Goal: Feedback & Contribution: Submit feedback/report problem

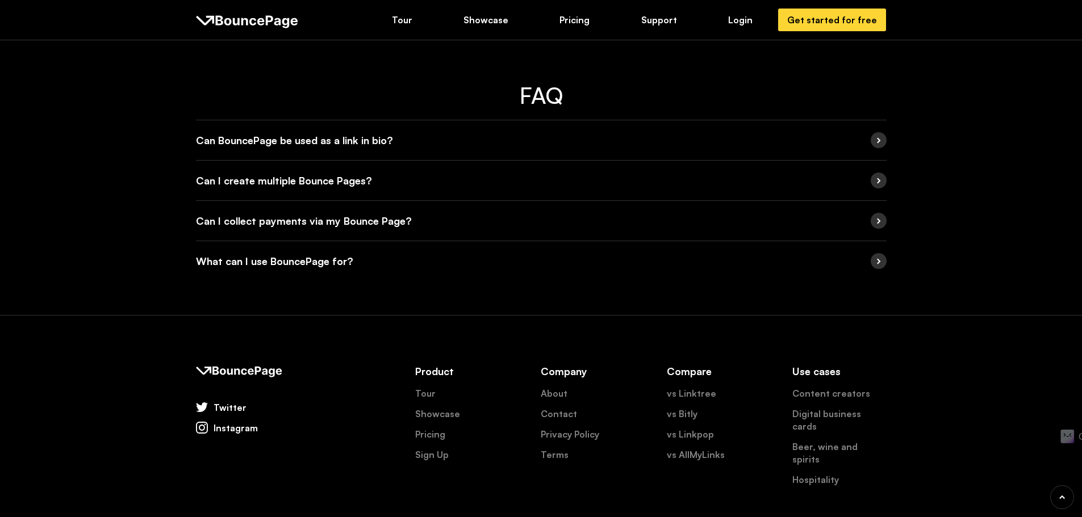
scroll to position [2200, 0]
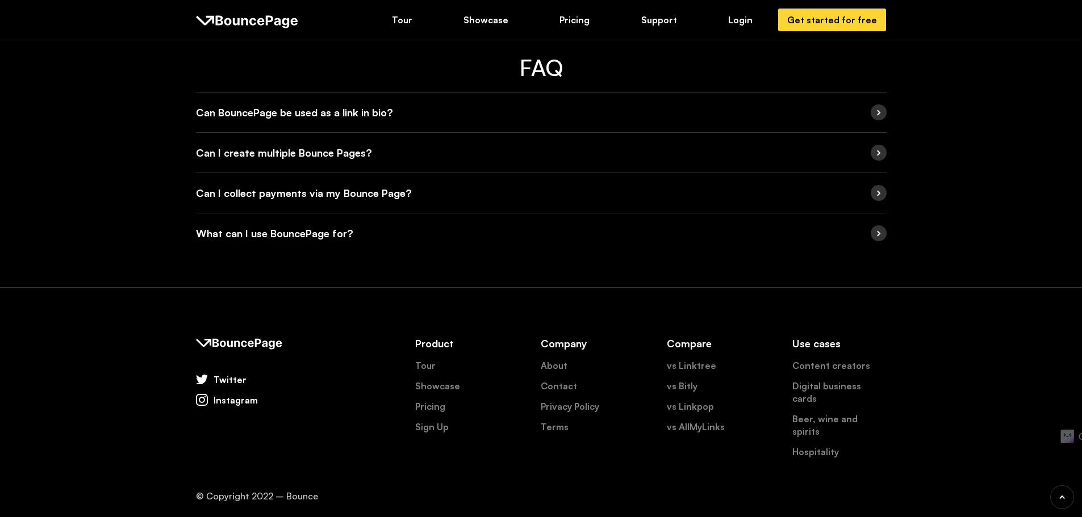
click at [236, 402] on div "Instagram" at bounding box center [236, 400] width 44 height 12
click at [219, 378] on div "Twitter" at bounding box center [230, 380] width 33 height 12
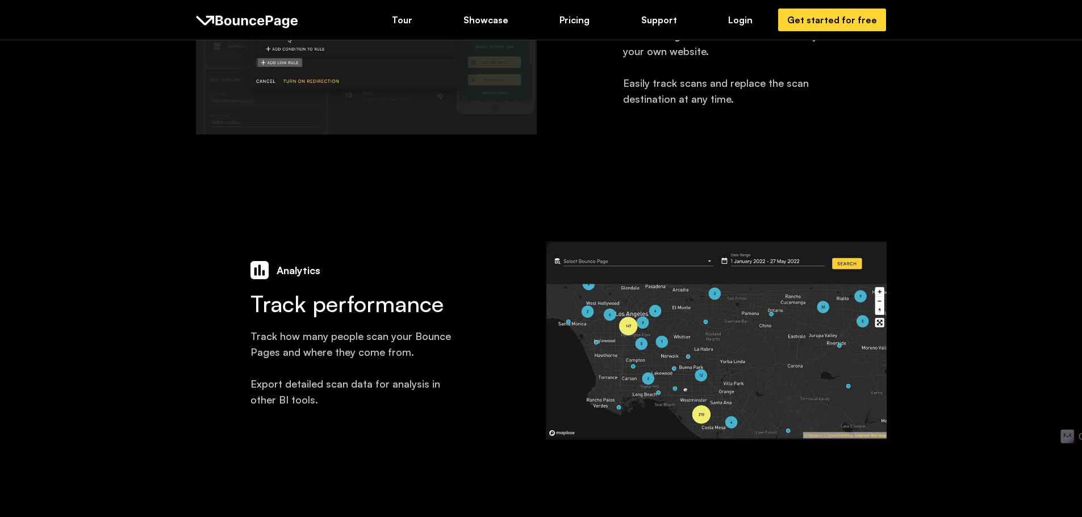
scroll to position [1078, 0]
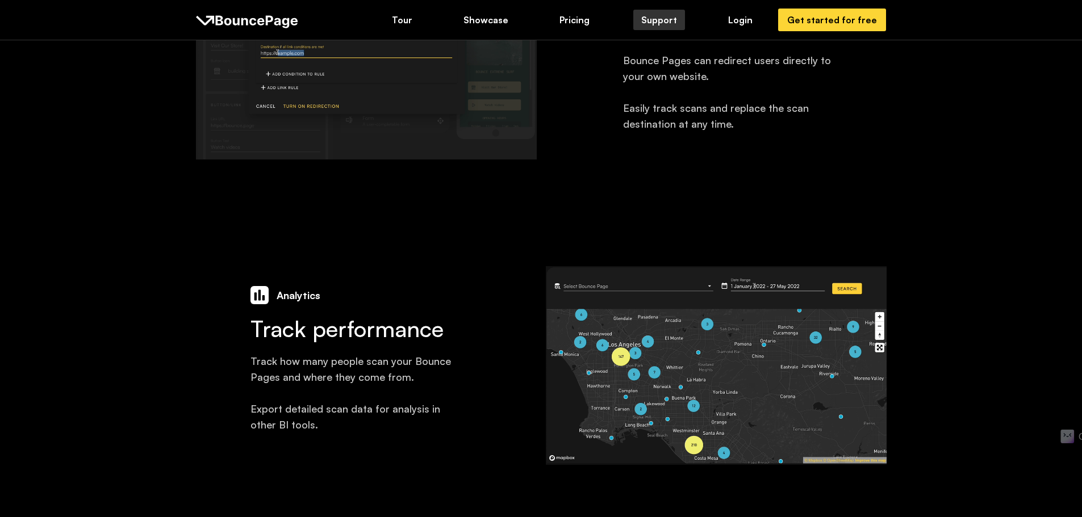
click at [654, 21] on div "Support" at bounding box center [659, 20] width 36 height 12
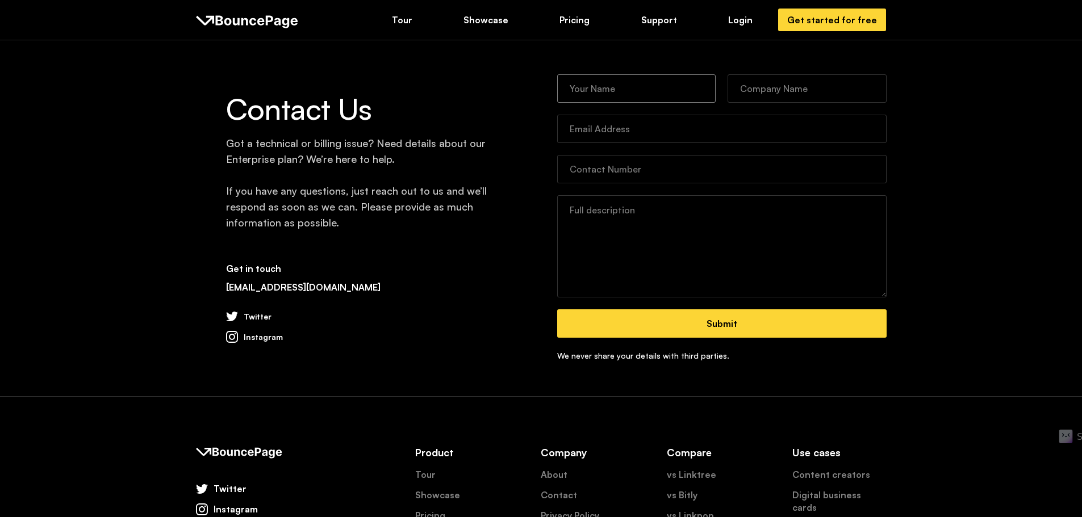
click at [617, 83] on input "Contact Form" at bounding box center [636, 88] width 159 height 28
type input "[PERSON_NAME]"
type input "[MEDICAL_DATA] Digital"
type input "[EMAIL_ADDRESS][DOMAIN_NAME]"
type input "6465868444"
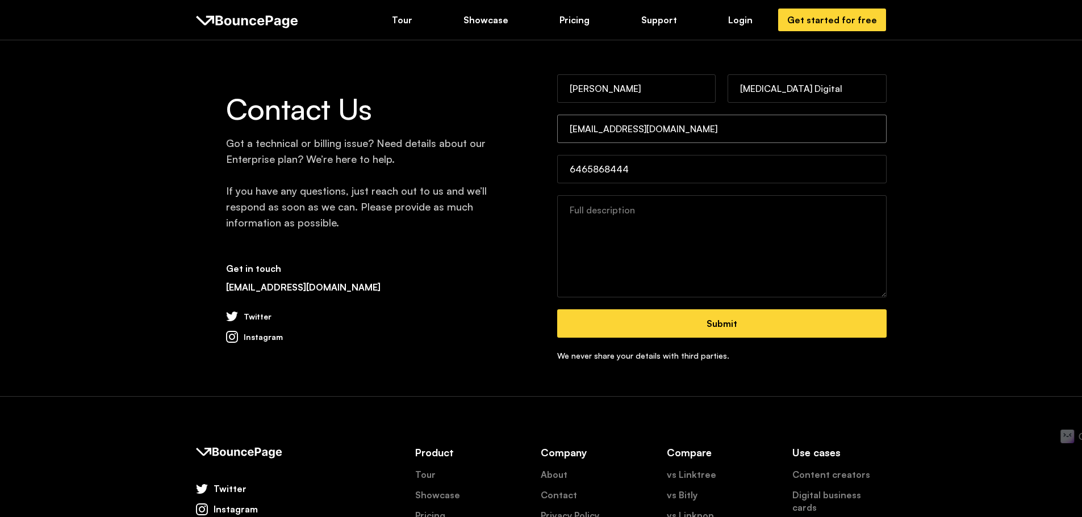
drag, startPoint x: 592, startPoint y: 130, endPoint x: 499, endPoint y: 114, distance: 94.5
click at [499, 114] on div "Contact Us Got a technical or billing issue? Need details about our Enterprise …" at bounding box center [541, 218] width 691 height 288
type input "[PERSON_NAME][EMAIL_ADDRESS][DOMAIN_NAME]"
drag, startPoint x: 650, startPoint y: 171, endPoint x: 677, endPoint y: 182, distance: 29.8
click at [651, 171] on input "6465868444" at bounding box center [721, 169] width 329 height 28
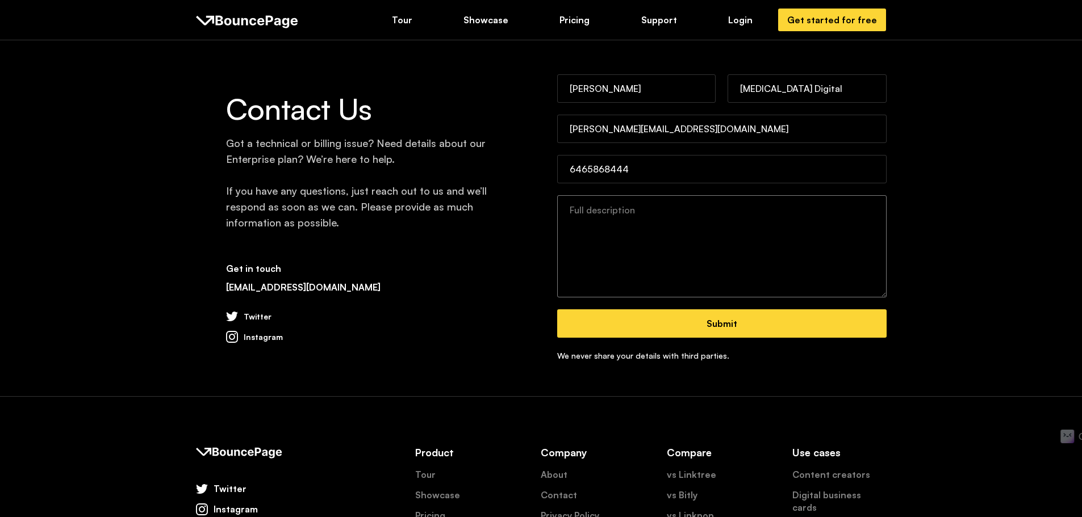
drag, startPoint x: 572, startPoint y: 202, endPoint x: 619, endPoint y: 211, distance: 47.4
click at [585, 204] on textarea "Contact Form" at bounding box center [721, 246] width 329 height 102
click at [619, 211] on textarea "Contact Form" at bounding box center [721, 246] width 329 height 102
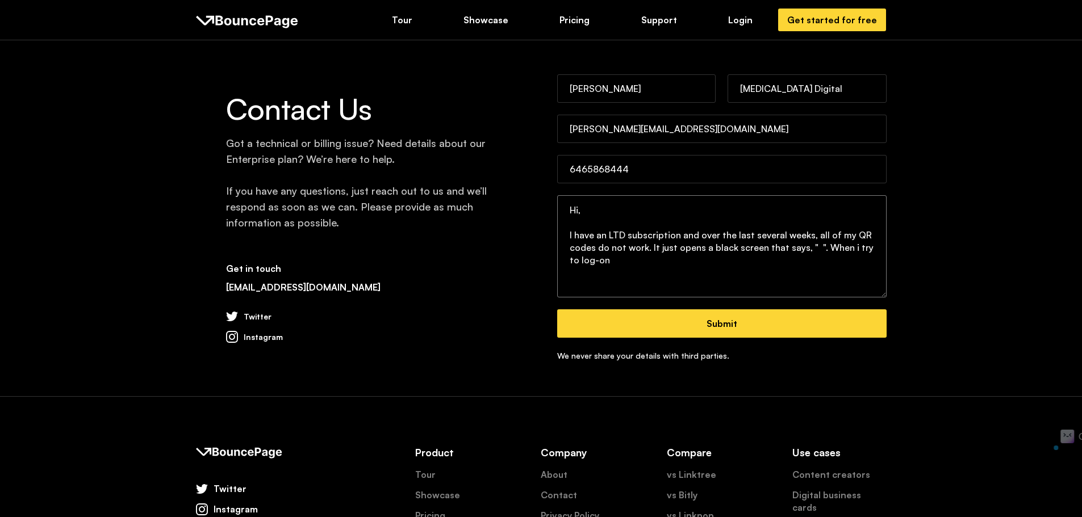
click at [846, 251] on textarea "Hi, I have an LTD subscription and over the last several weeks, all of my QR co…" at bounding box center [721, 246] width 329 height 102
click at [693, 274] on textarea "Hi, I have an LTD subscription and over the last several weeks, all of my QR co…" at bounding box center [721, 246] width 329 height 102
click at [758, 263] on textarea "Hi, I have an LTD subscription and over the last several weeks, all of my QR co…" at bounding box center [721, 246] width 329 height 102
click at [806, 267] on textarea "Hi, I have an LTD subscription and over the last several weeks, all of my QR co…" at bounding box center [721, 246] width 329 height 102
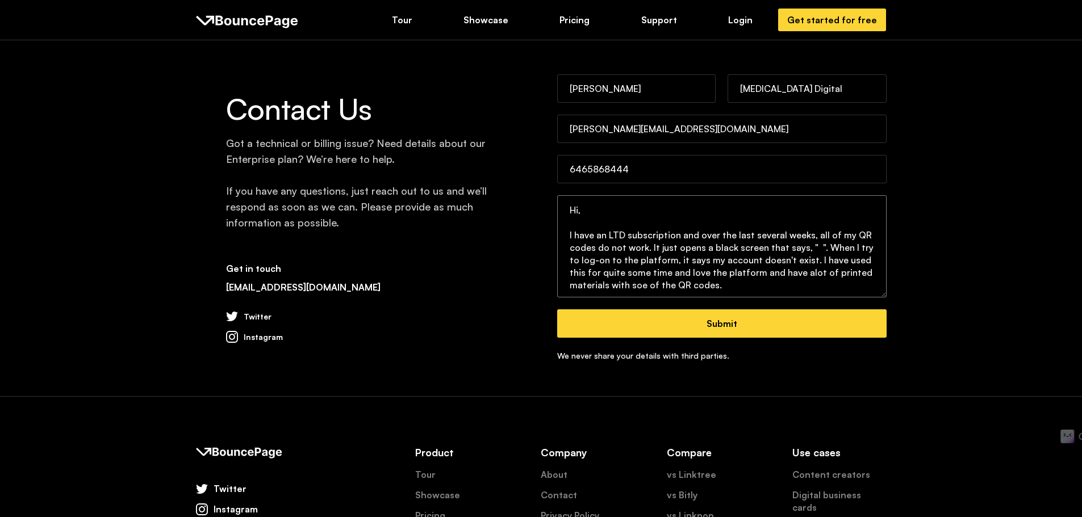
click at [642, 288] on textarea "Hi, I have an LTD subscription and over the last several weeks, all of my QR co…" at bounding box center [721, 246] width 329 height 102
click at [638, 289] on textarea "Hi, I have an LTD subscription and over the last several weeks, all of my QR co…" at bounding box center [721, 246] width 329 height 102
click at [714, 288] on textarea "Hi, I have an LTD subscription and over the last several weeks, all of my QR co…" at bounding box center [721, 246] width 329 height 102
click at [729, 283] on textarea "Hi, I have an LTD subscription and over the last several weeks, all of my QR co…" at bounding box center [721, 246] width 329 height 102
click at [810, 244] on textarea "Hi, I have an LTD subscription and over the last several weeks, all of my QR co…" at bounding box center [721, 246] width 329 height 102
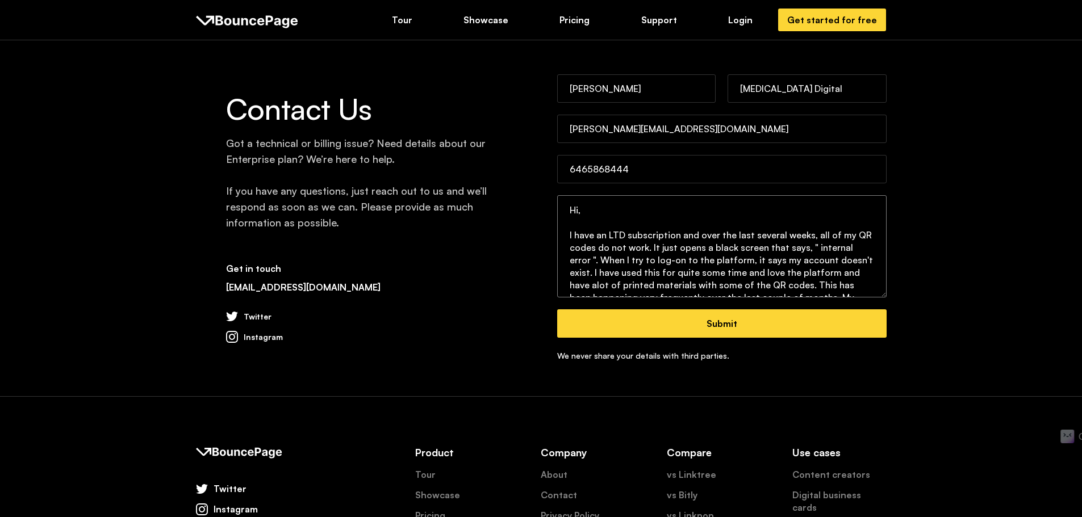
click at [570, 255] on textarea "Hi, I have an LTD subscription and over the last several weeks, all of my QR co…" at bounding box center [721, 246] width 329 height 102
click at [806, 249] on textarea "Hi, I have an LTD subscription and over the last several weeks, all of my QR co…" at bounding box center [721, 246] width 329 height 102
click at [811, 249] on textarea "Hi, I have an LTD subscription and over the last several weeks, all of my QR co…" at bounding box center [721, 246] width 329 height 102
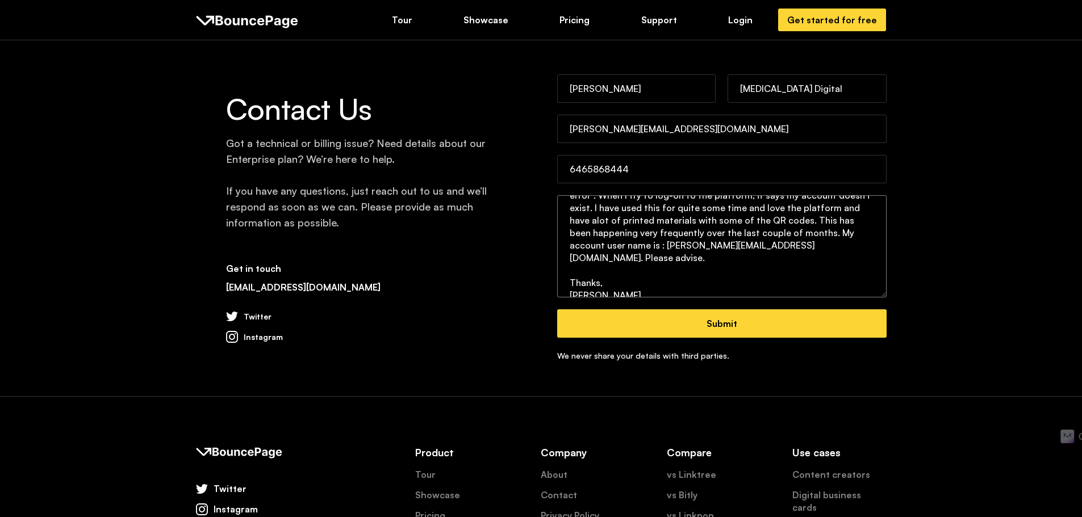
scroll to position [30, 0]
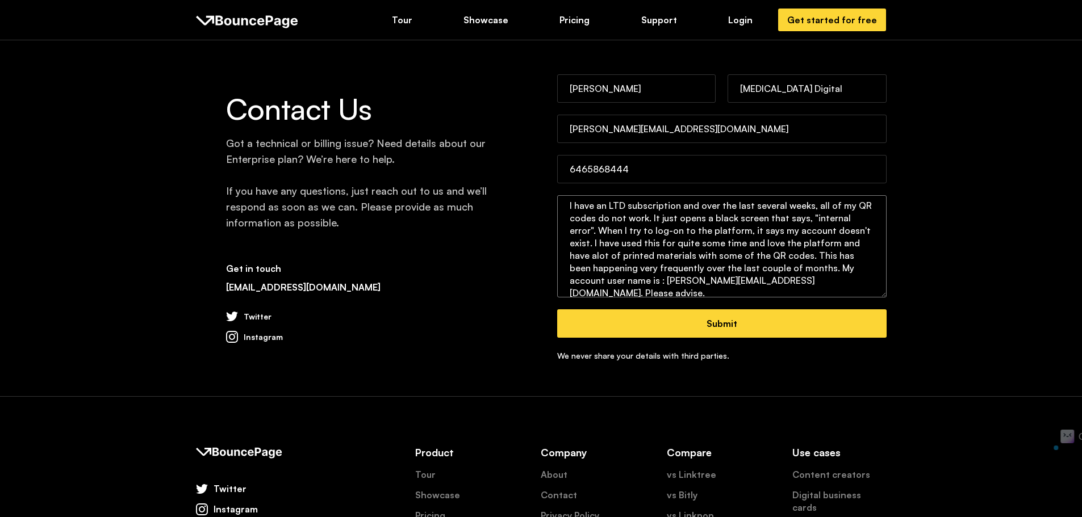
drag, startPoint x: 774, startPoint y: 231, endPoint x: 588, endPoint y: 245, distance: 186.8
click at [588, 245] on textarea "Hi, I have an LTD subscription and over the last several weeks, all of my QR co…" at bounding box center [721, 246] width 329 height 102
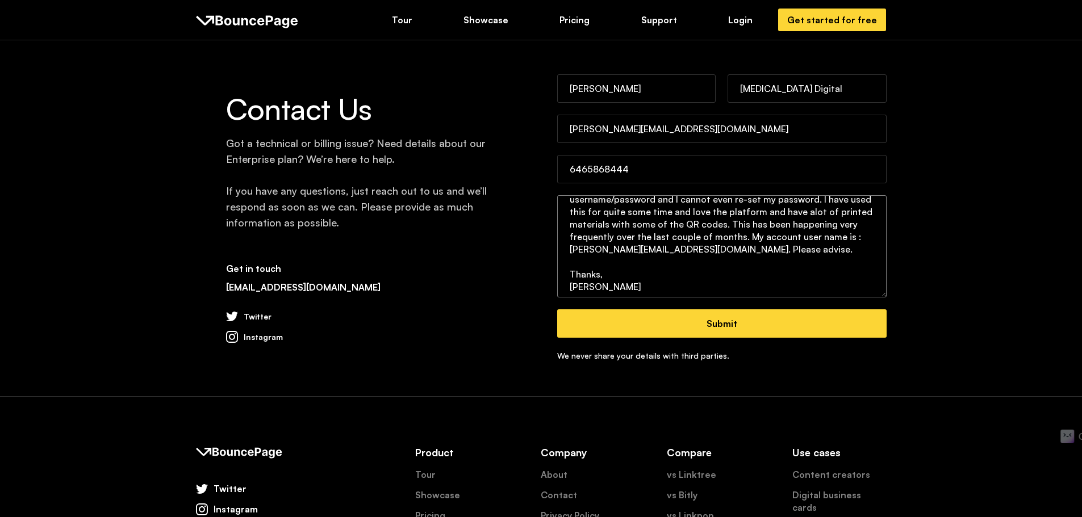
scroll to position [69, 0]
click at [761, 257] on textarea "Hi, I have an LTD subscription and over the last several weeks, all of my QR co…" at bounding box center [721, 246] width 329 height 102
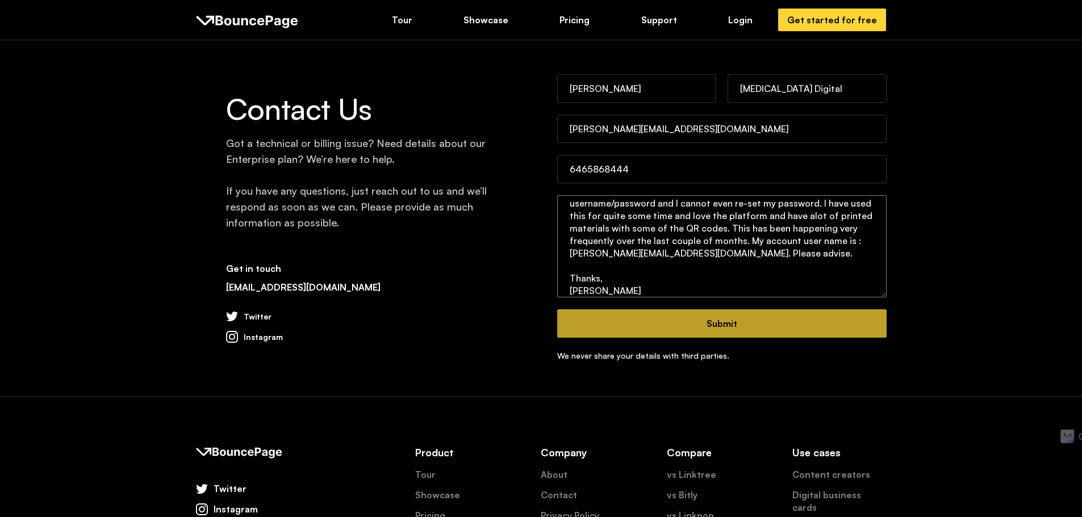
type textarea "Hi, I have an LTD subscription and over the last several weeks, all of my QR co…"
click at [722, 320] on input "Submit" at bounding box center [721, 323] width 329 height 28
